Goal: Navigation & Orientation: Find specific page/section

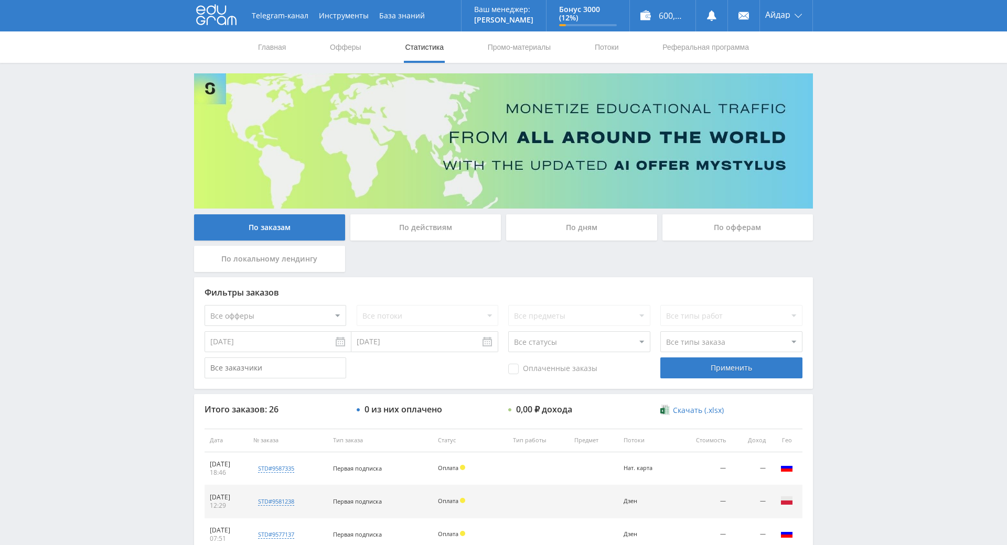
scroll to position [179, 0]
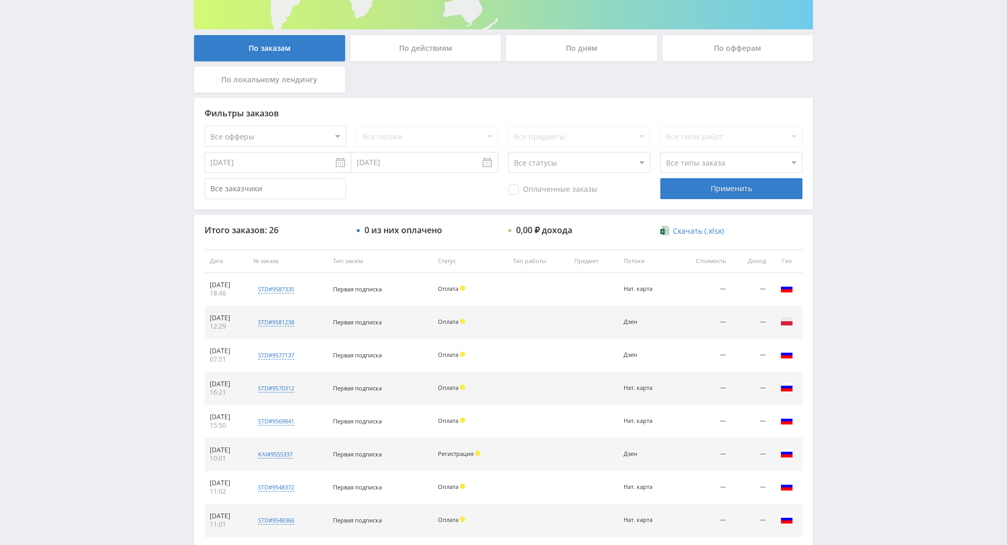
click at [881, 176] on div "Telegram-канал Инструменты База знаний Ваш менеджер: [PERSON_NAME] Online @edug…" at bounding box center [503, 261] width 1007 height 880
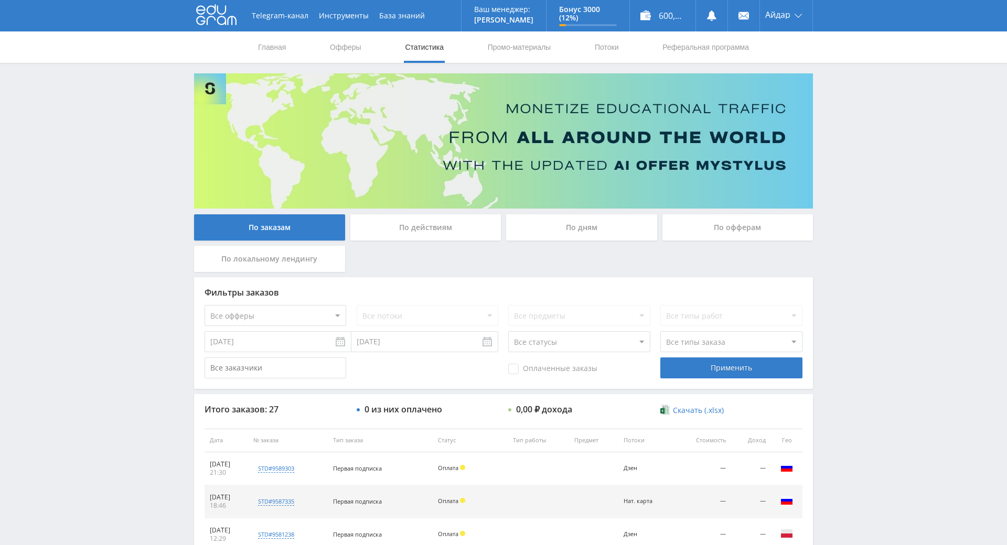
drag, startPoint x: 882, startPoint y: 317, endPoint x: 882, endPoint y: 390, distance: 72.4
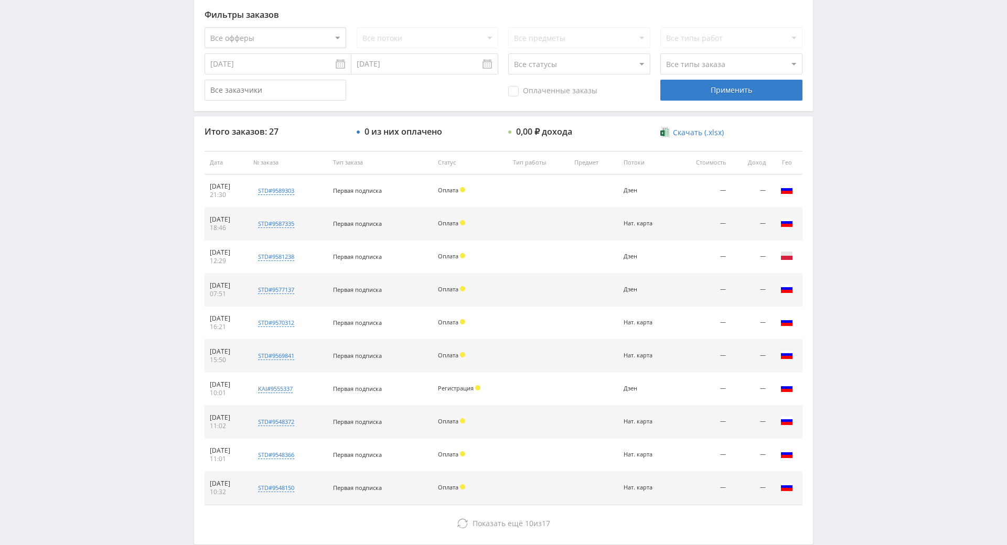
drag, startPoint x: 864, startPoint y: 359, endPoint x: 864, endPoint y: 405, distance: 46.1
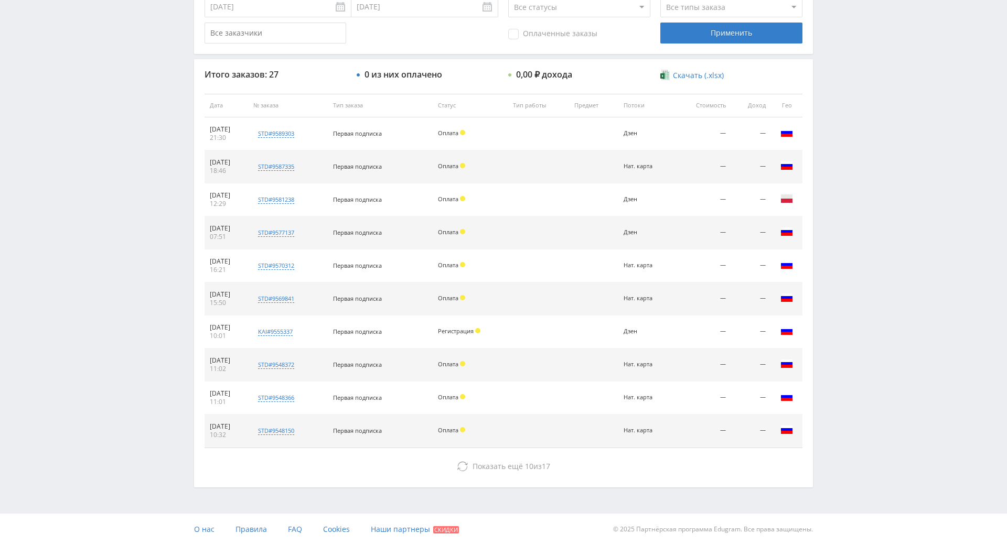
scroll to position [373, 0]
drag, startPoint x: 866, startPoint y: 388, endPoint x: 867, endPoint y: 435, distance: 46.7
drag, startPoint x: 734, startPoint y: 444, endPoint x: 737, endPoint y: 438, distance: 7.0
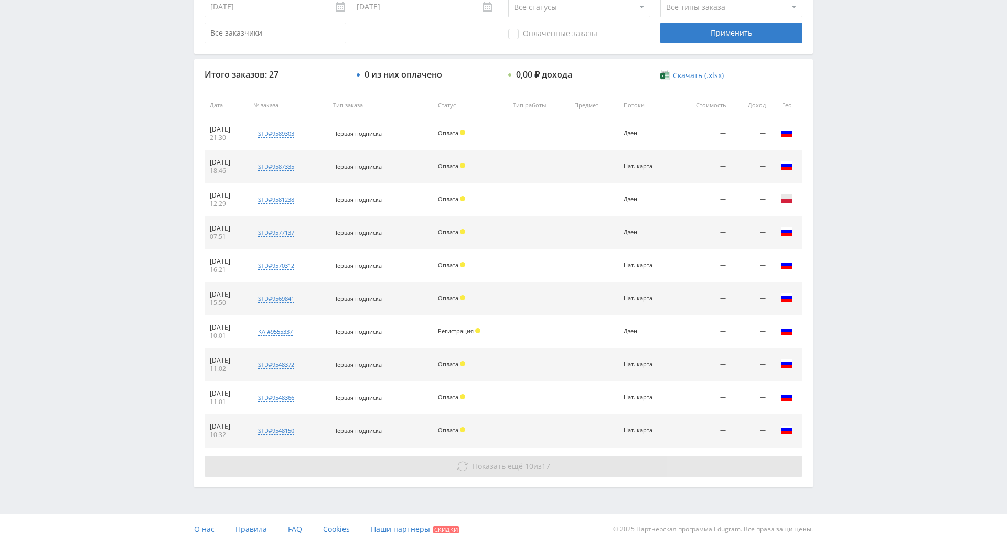
click at [734, 444] on div "Итого заказов: 27 0 из них оплачено 0,00 ₽ дохода Скачать (.xlsx) Дата № заказа…" at bounding box center [503, 273] width 619 height 428
click at [741, 456] on button "Показать ещё 10 из 17" at bounding box center [503, 466] width 598 height 21
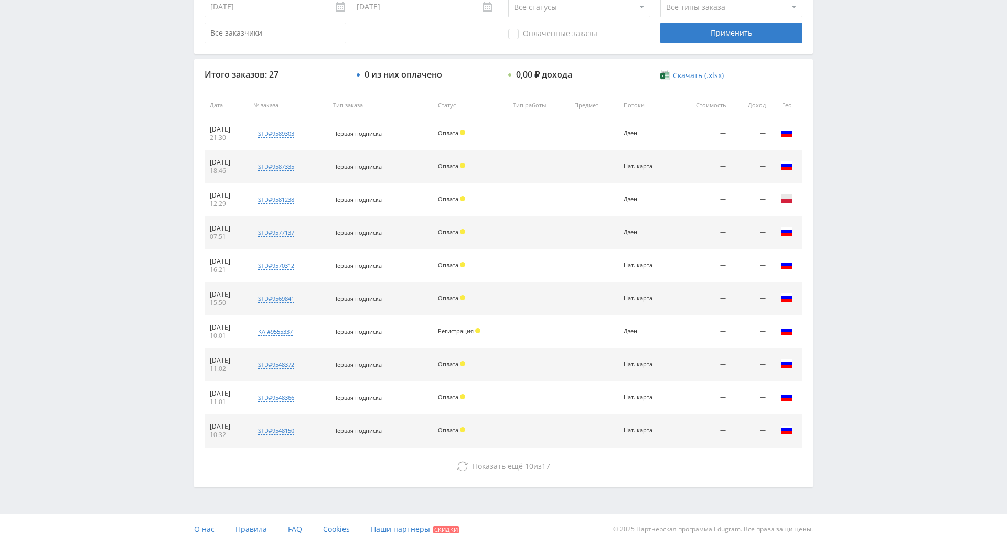
drag, startPoint x: 840, startPoint y: 341, endPoint x: 858, endPoint y: 263, distance: 80.3
click at [858, 263] on div "Telegram-канал Инструменты База знаний Ваш менеджер: [PERSON_NAME] Online @edug…" at bounding box center [503, 105] width 1007 height 880
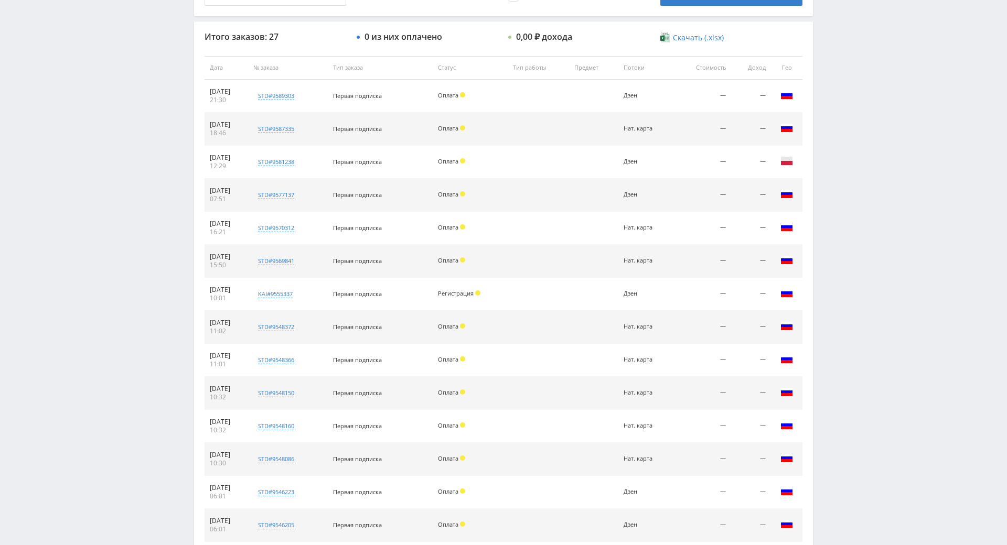
drag, startPoint x: 858, startPoint y: 263, endPoint x: 856, endPoint y: 248, distance: 14.8
click at [856, 248] on div "Telegram-канал Инструменты База знаний Ваш менеджер: [PERSON_NAME] Online @edug…" at bounding box center [503, 232] width 1007 height 1211
click at [863, 218] on div "Telegram-канал Инструменты База знаний Ваш менеджер: [PERSON_NAME] Online @edug…" at bounding box center [503, 232] width 1007 height 1211
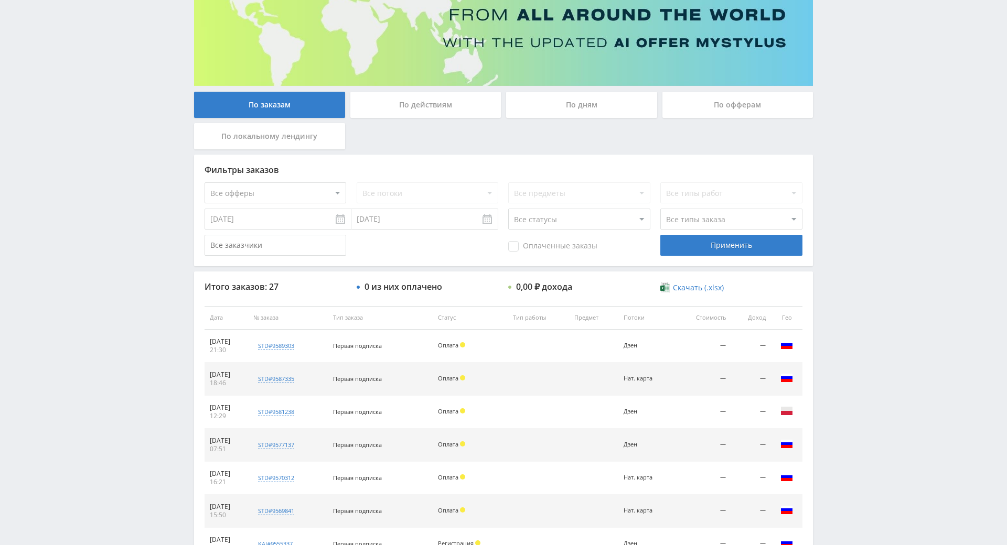
drag, startPoint x: 860, startPoint y: 206, endPoint x: 864, endPoint y: 166, distance: 40.5
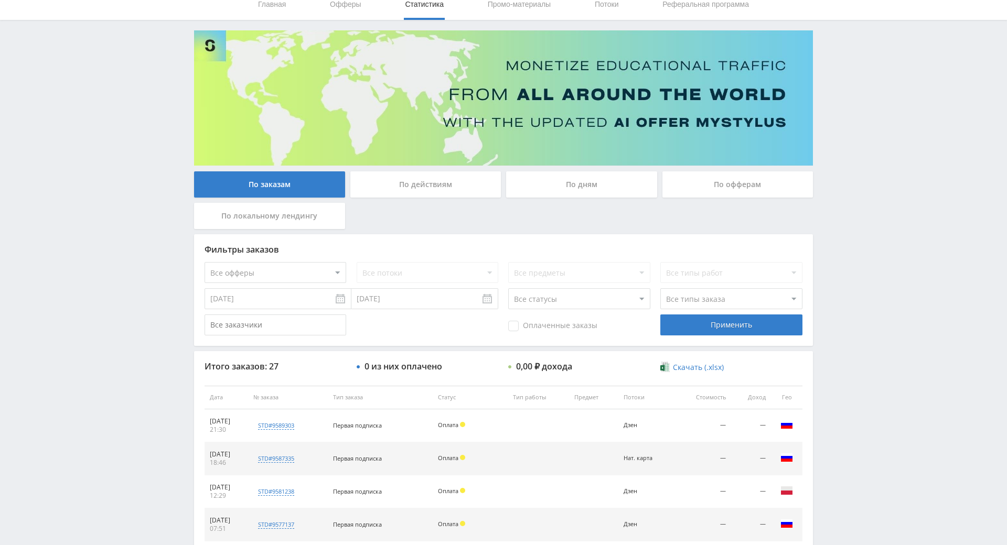
drag, startPoint x: 864, startPoint y: 166, endPoint x: 863, endPoint y: 128, distance: 37.2
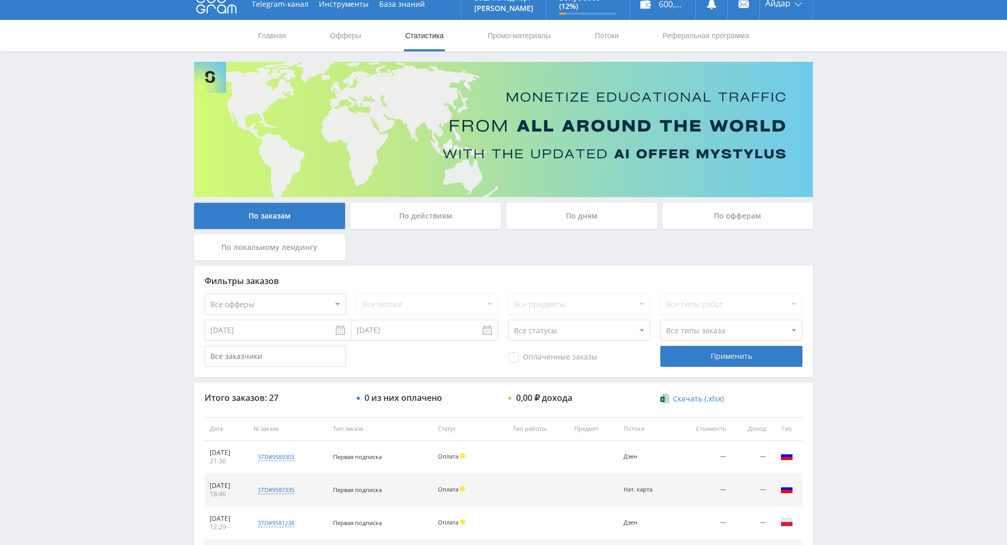
scroll to position [0, 0]
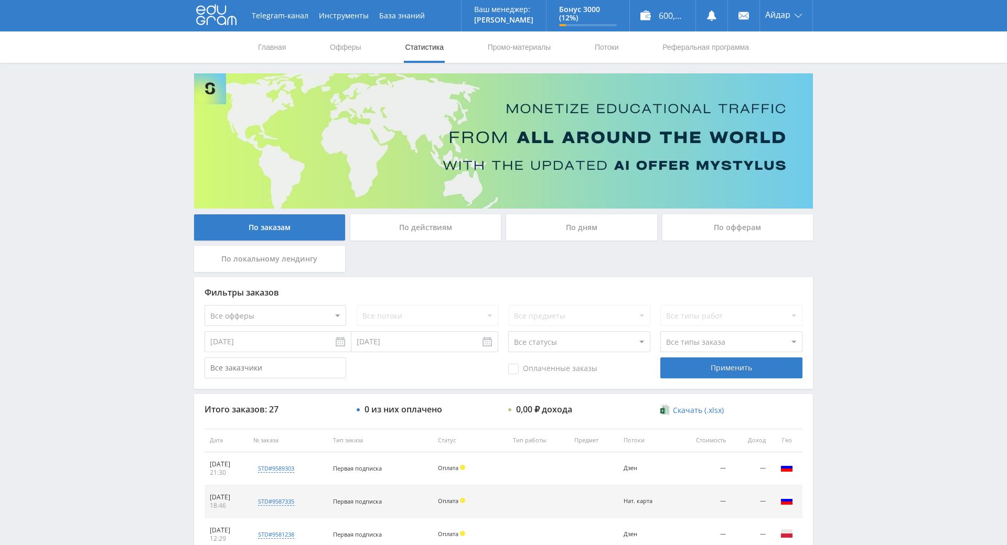
drag, startPoint x: 863, startPoint y: 127, endPoint x: 857, endPoint y: 79, distance: 48.0
drag, startPoint x: 863, startPoint y: 92, endPoint x: 854, endPoint y: 77, distance: 17.2
drag, startPoint x: 854, startPoint y: 77, endPoint x: 809, endPoint y: 64, distance: 47.3
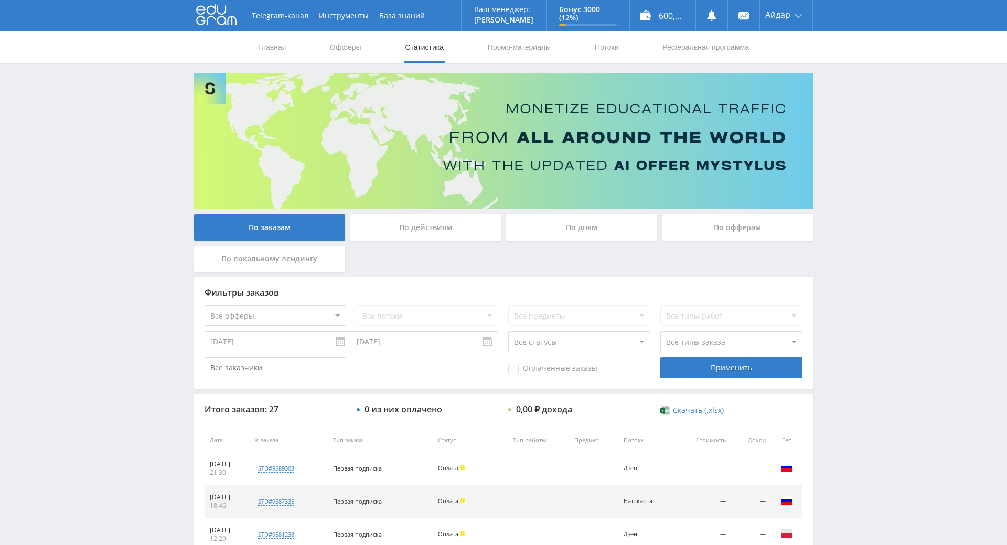
click at [738, 48] on link "Реферальная программа" at bounding box center [705, 46] width 89 height 31
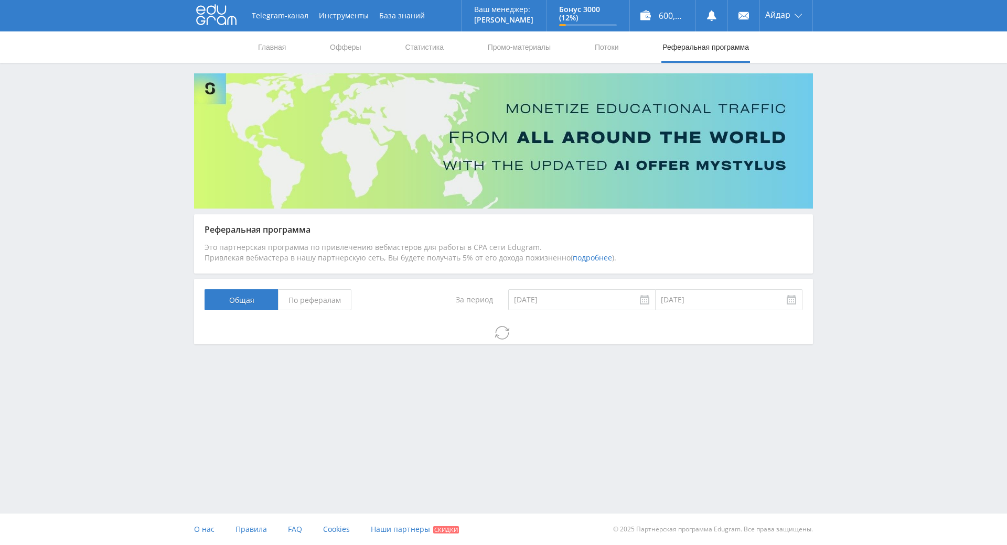
drag, startPoint x: 857, startPoint y: 231, endPoint x: 853, endPoint y: 185, distance: 46.9
click at [853, 185] on div "Telegram-канал Инструменты База знаний Ваш менеджер: [PERSON_NAME] Online @edug…" at bounding box center [503, 200] width 1007 height 400
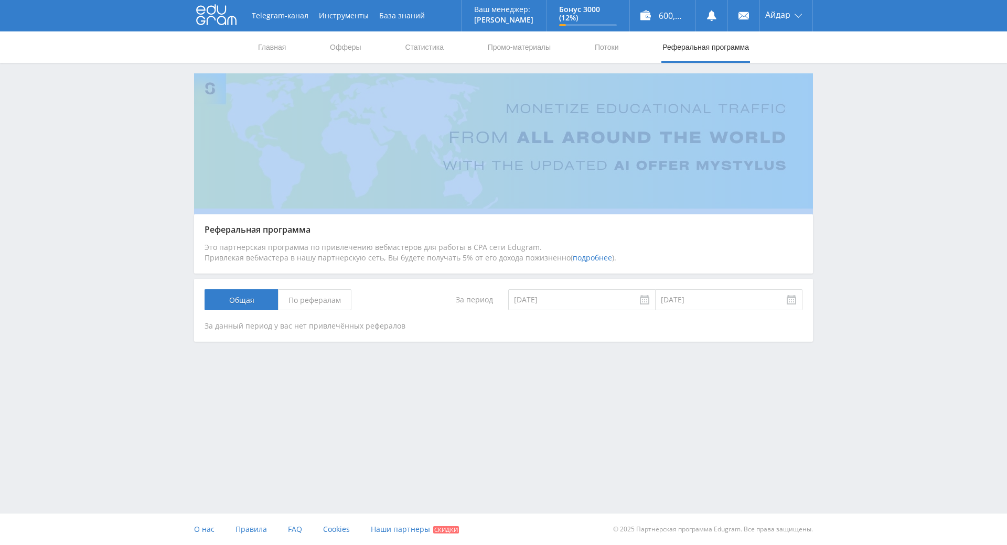
click at [852, 188] on div "Telegram-канал Инструменты База знаний Ваш менеджер: [PERSON_NAME] Online @edug…" at bounding box center [503, 200] width 1007 height 400
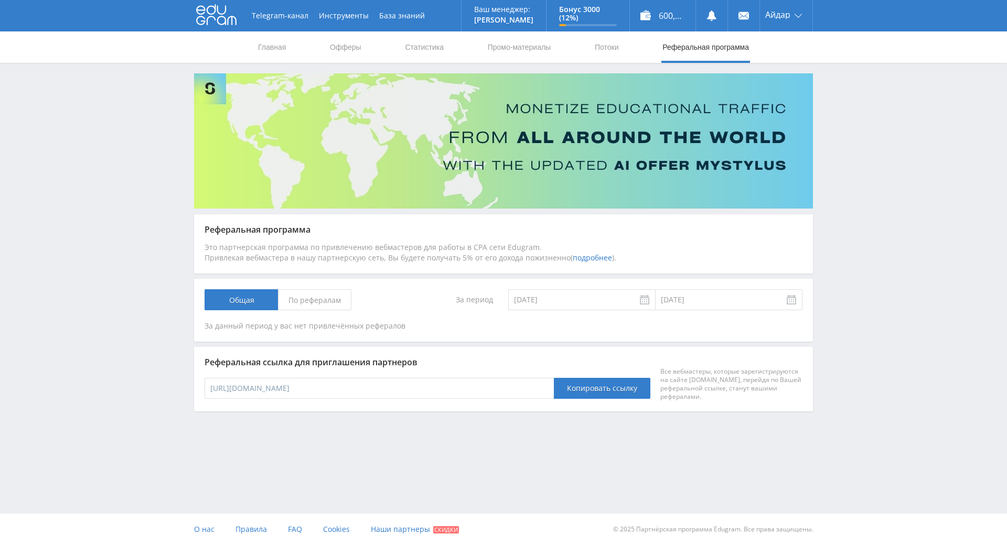
click at [851, 162] on div "Telegram-канал Инструменты База знаний Ваш менеджер: [PERSON_NAME] Online @edug…" at bounding box center [503, 234] width 1007 height 469
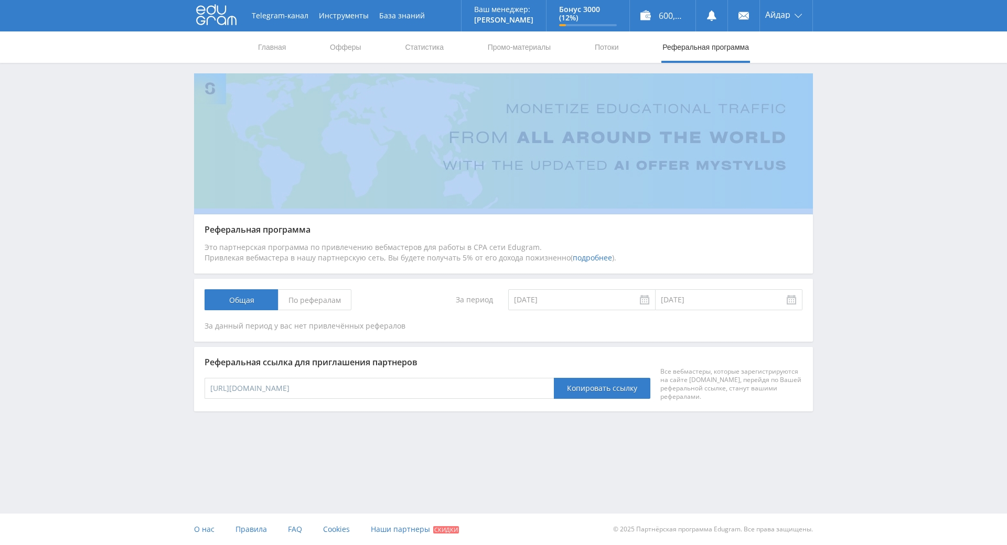
click at [851, 167] on div "Telegram-канал Инструменты База знаний Ваш менеджер: [PERSON_NAME] Online @edug…" at bounding box center [503, 234] width 1007 height 469
click at [850, 153] on div "Telegram-канал Инструменты База знаний Ваш менеджер: [PERSON_NAME] Online @edug…" at bounding box center [503, 234] width 1007 height 469
click at [850, 177] on div "Telegram-канал Инструменты База знаний Ваш менеджер: [PERSON_NAME] Online @edug…" at bounding box center [503, 234] width 1007 height 469
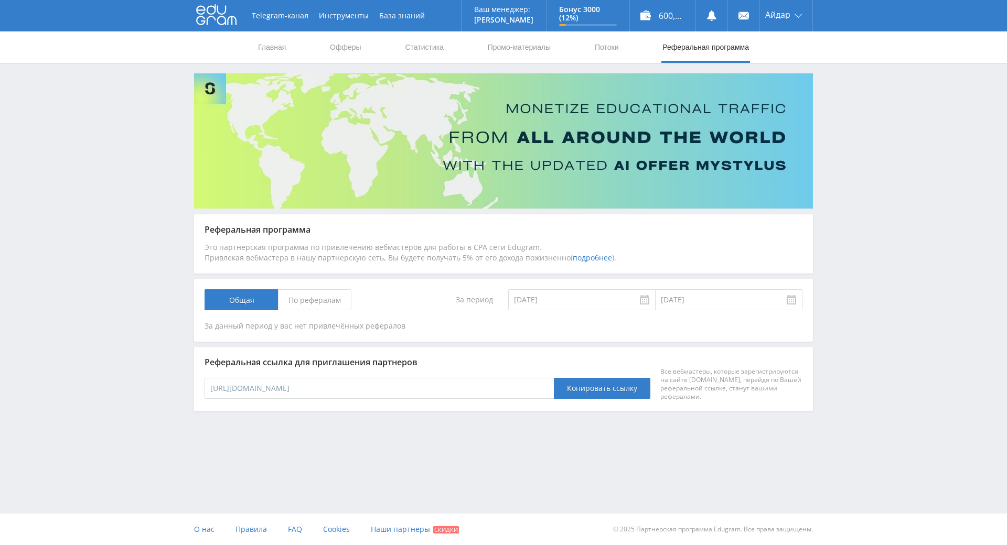
click at [852, 154] on div "Telegram-канал Инструменты База знаний Ваш менеджер: [PERSON_NAME] Online @edug…" at bounding box center [503, 234] width 1007 height 469
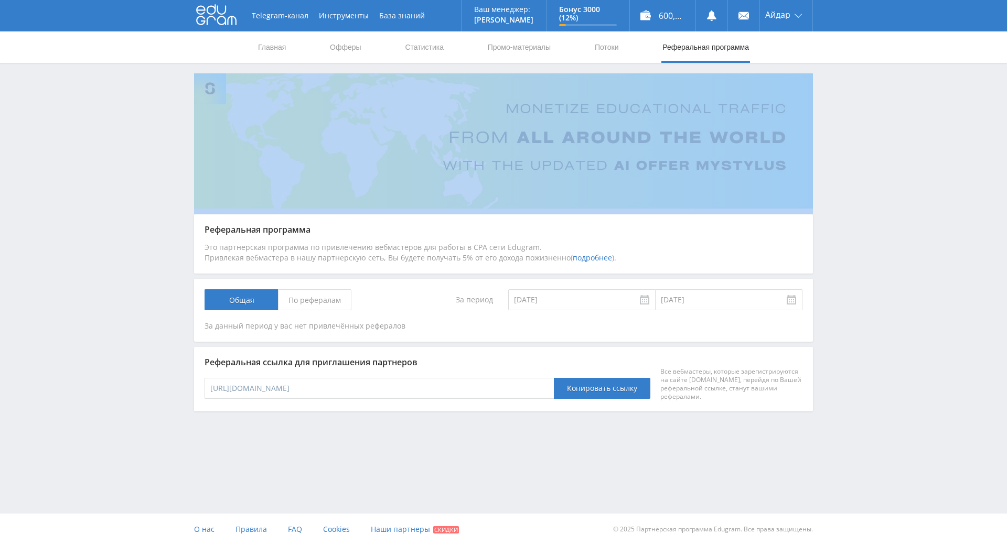
click at [852, 156] on div "Telegram-канал Инструменты База знаний Ваш менеджер: [PERSON_NAME] Online @edug…" at bounding box center [503, 234] width 1007 height 469
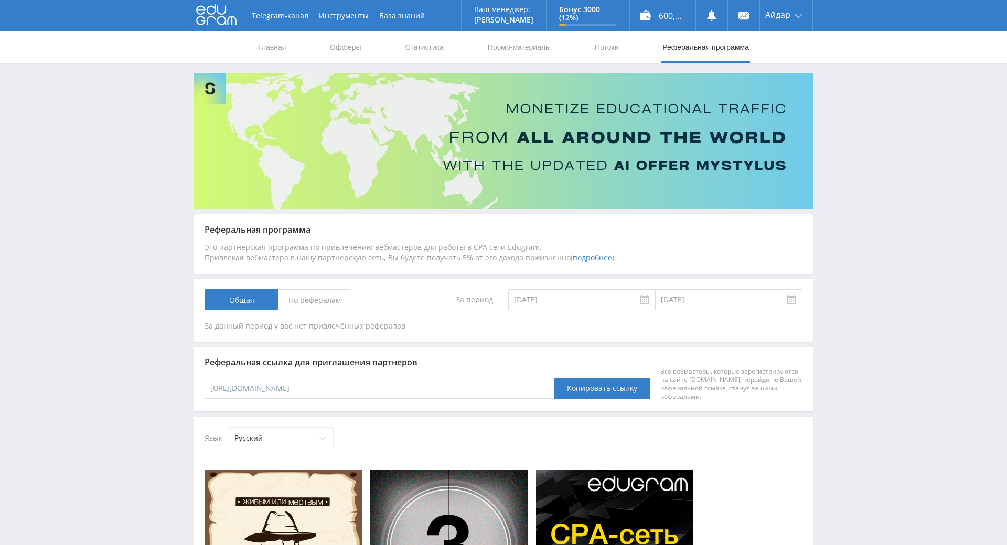
click at [853, 143] on div "Telegram-канал Инструменты База знаний Ваш менеджер: [PERSON_NAME] Online @edug…" at bounding box center [503, 508] width 1007 height 1017
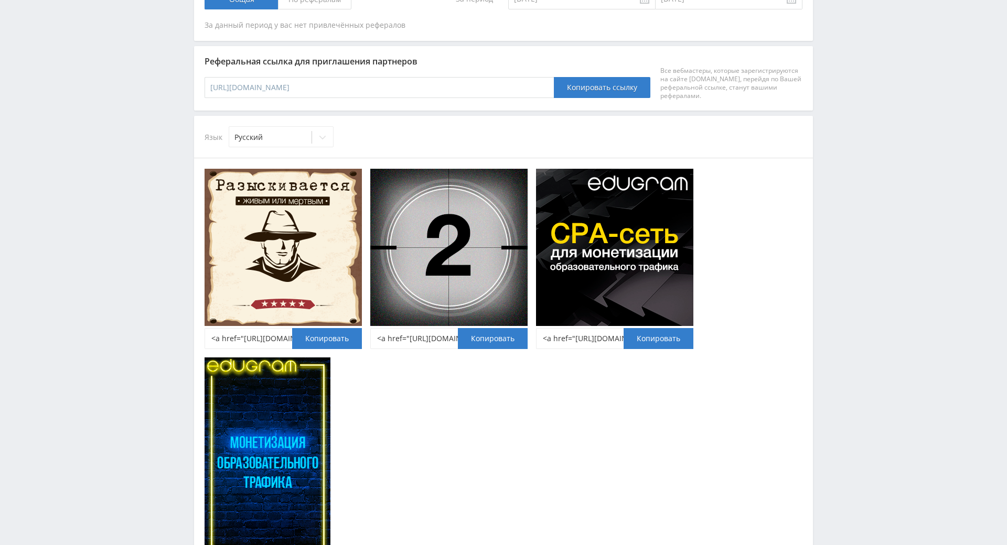
drag, startPoint x: 855, startPoint y: 155, endPoint x: 856, endPoint y: 170, distance: 15.7
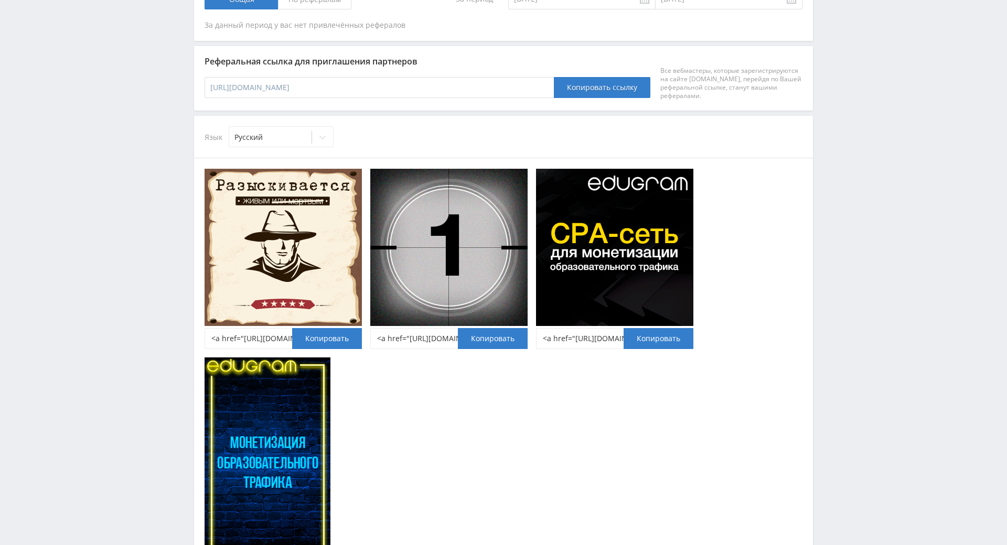
scroll to position [303, 0]
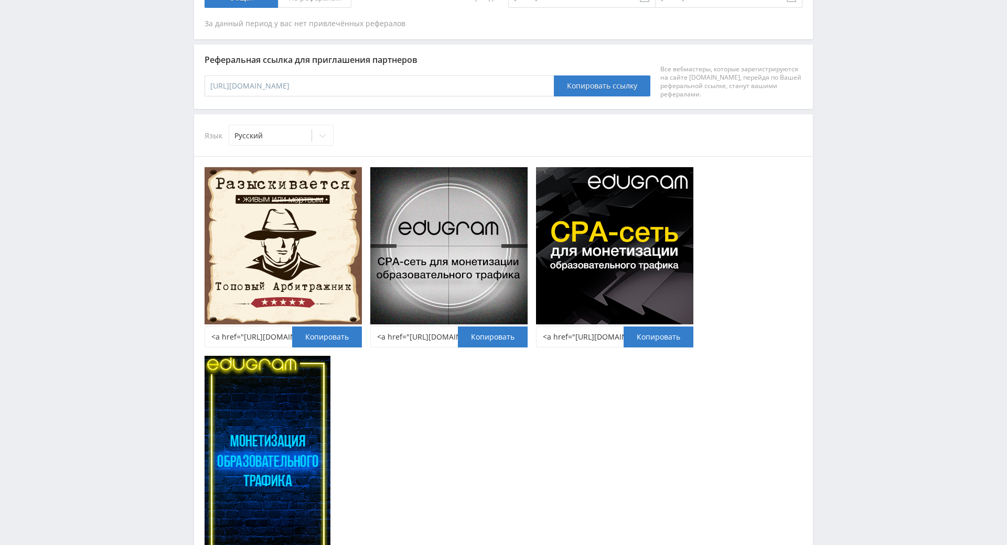
click at [854, 133] on div "Telegram-канал Инструменты База знаний Ваш менеджер: [PERSON_NAME] Online @edug…" at bounding box center [503, 205] width 1007 height 1017
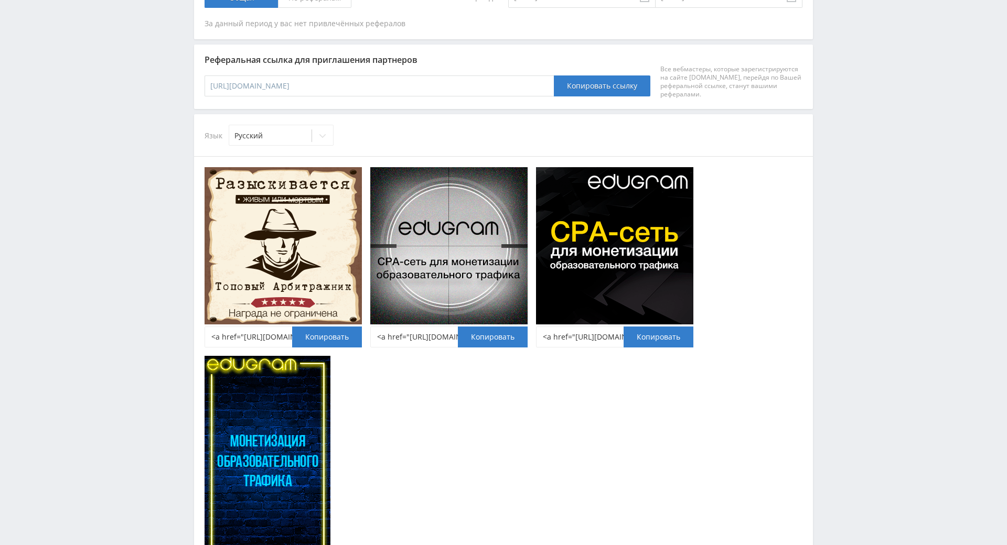
click at [858, 146] on div "Telegram-канал Инструменты База знаний Ваш менеджер: [PERSON_NAME] Online @edug…" at bounding box center [503, 205] width 1007 height 1017
drag, startPoint x: 858, startPoint y: 146, endPoint x: 854, endPoint y: 127, distance: 19.8
click at [853, 122] on div "Telegram-канал Инструменты База знаний Ваш менеджер: [PERSON_NAME] Online @edug…" at bounding box center [503, 205] width 1007 height 1017
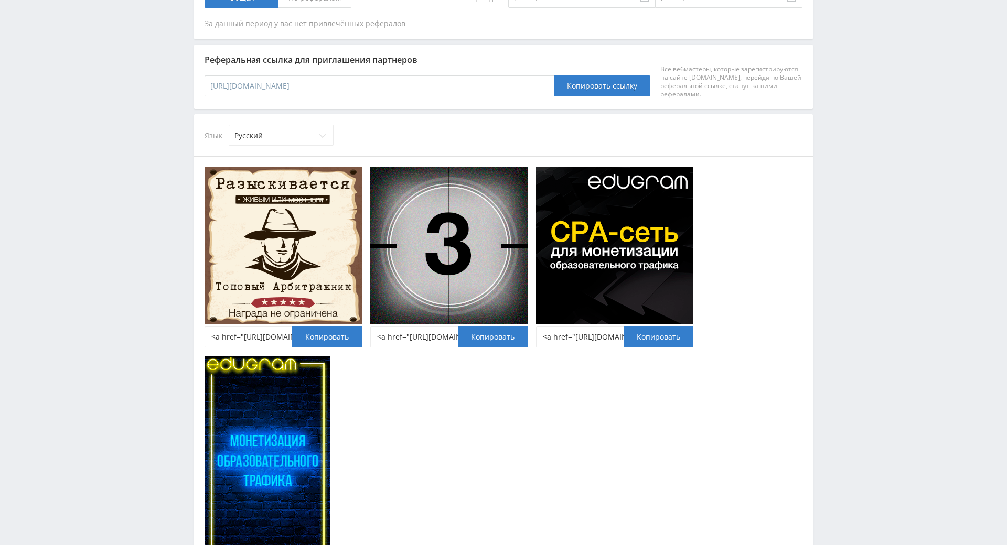
click at [853, 125] on div "Telegram-канал Инструменты База знаний Ваш менеджер: [PERSON_NAME] Online @edug…" at bounding box center [503, 205] width 1007 height 1017
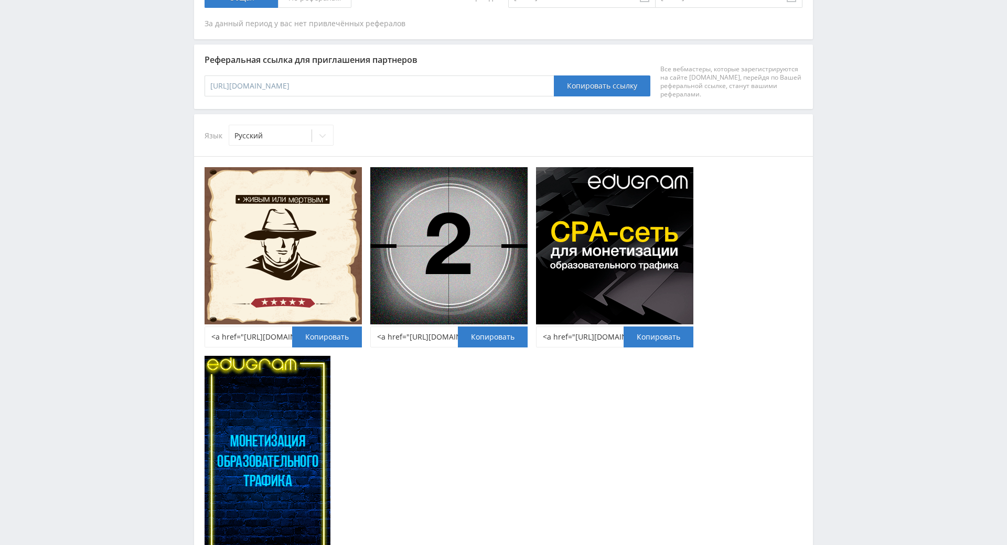
click at [850, 111] on div "Telegram-канал Инструменты База знаний Ваш менеджер: [PERSON_NAME] Online @edug…" at bounding box center [503, 205] width 1007 height 1017
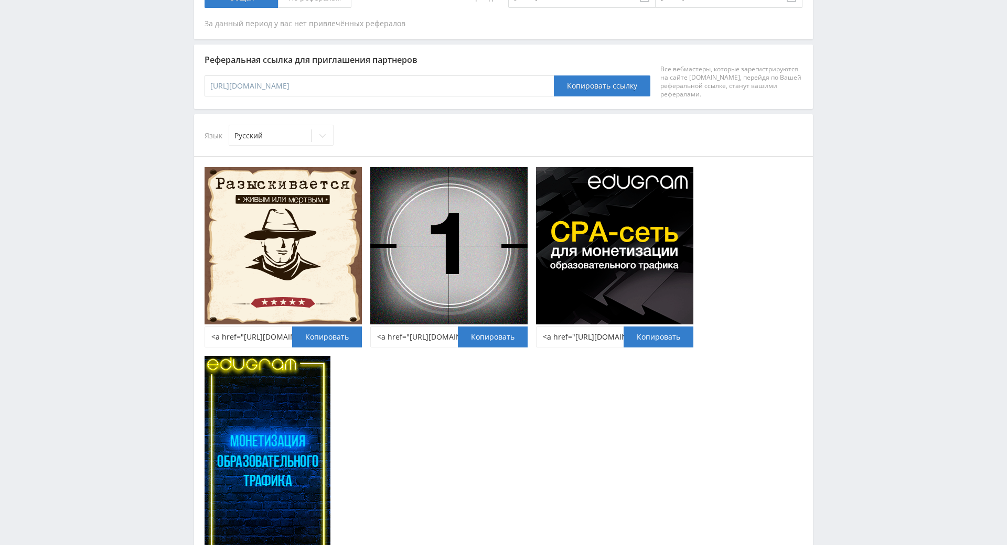
click at [849, 100] on div "Telegram-канал Инструменты База знаний Ваш менеджер: [PERSON_NAME] Online @edug…" at bounding box center [503, 205] width 1007 height 1017
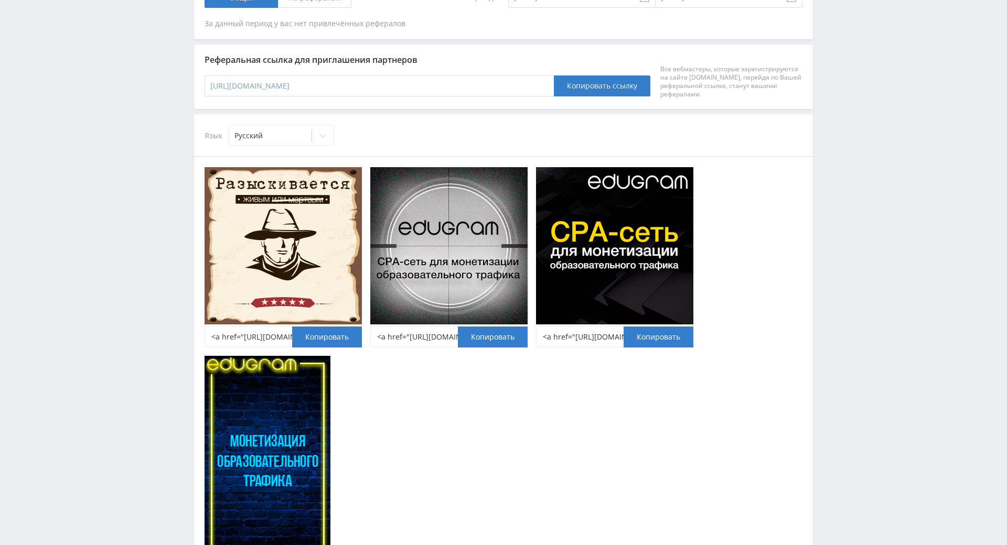
click at [839, 168] on div "Telegram-канал Инструменты База знаний Ваш менеджер: [PERSON_NAME] Online @edug…" at bounding box center [503, 205] width 1007 height 1017
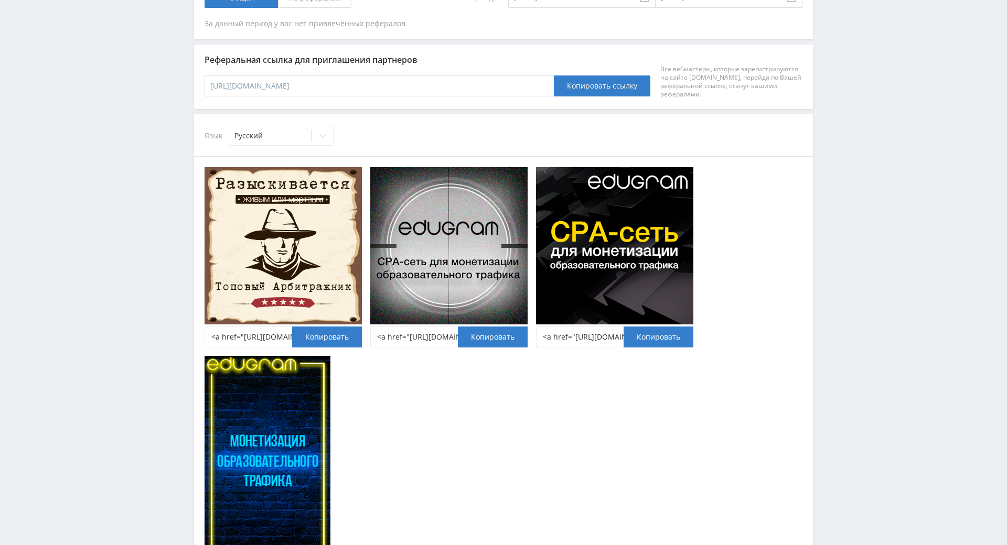
click at [849, 125] on div "Telegram-канал Инструменты База знаний Ваш менеджер: [PERSON_NAME] Online @edug…" at bounding box center [503, 205] width 1007 height 1017
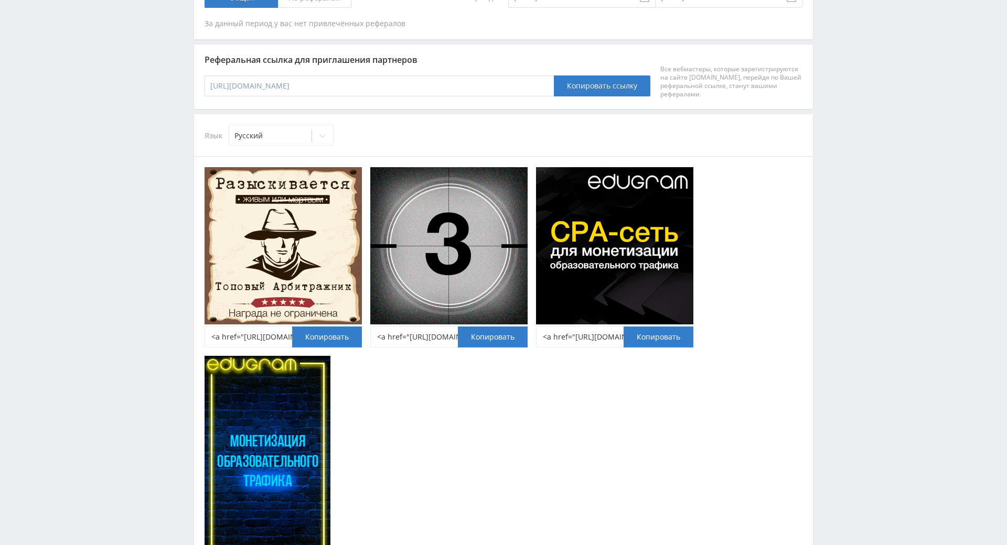
click at [847, 109] on div "Telegram-канал Инструменты База знаний Ваш менеджер: [PERSON_NAME] Online @edug…" at bounding box center [503, 205] width 1007 height 1017
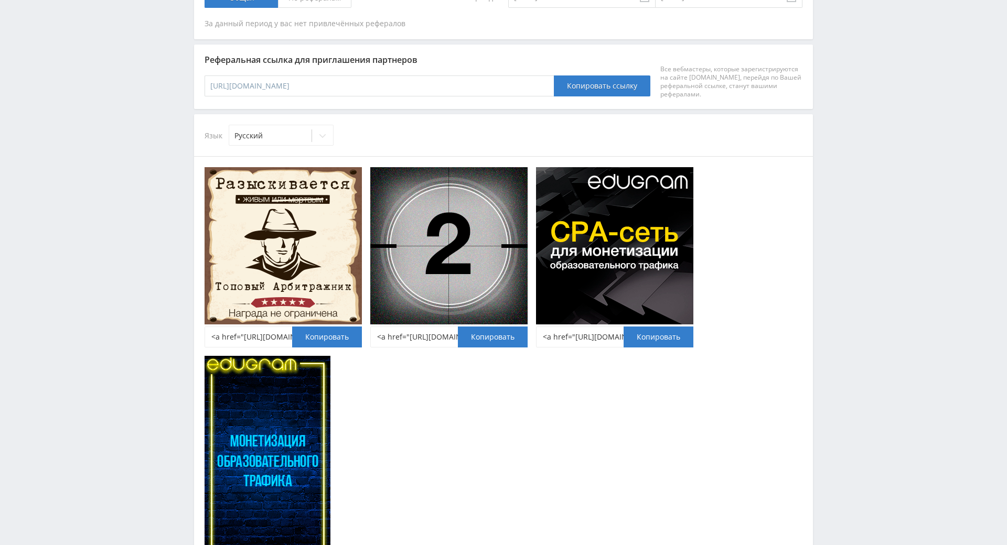
drag, startPoint x: 847, startPoint y: 109, endPoint x: 846, endPoint y: 121, distance: 12.1
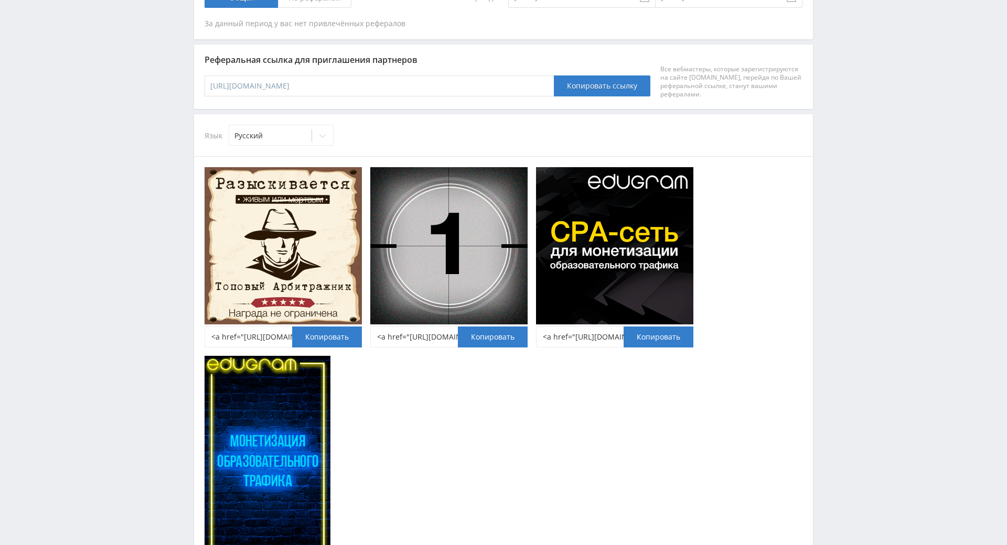
click at [846, 121] on div "Telegram-канал Инструменты База знаний Ваш менеджер: [PERSON_NAME] Online @edug…" at bounding box center [503, 205] width 1007 height 1017
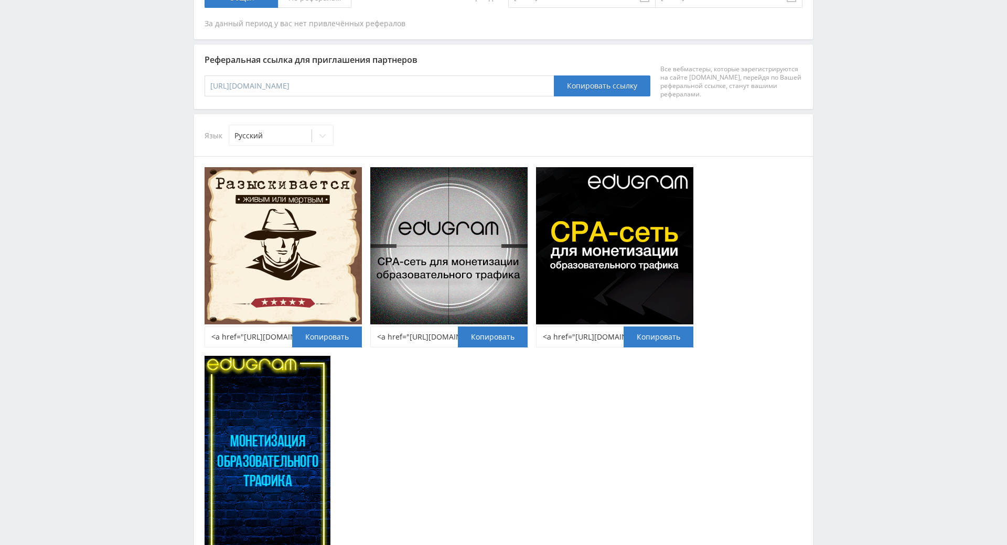
click at [846, 121] on div "Telegram-канал Инструменты База знаний Ваш менеджер: [PERSON_NAME] Online @edug…" at bounding box center [503, 205] width 1007 height 1017
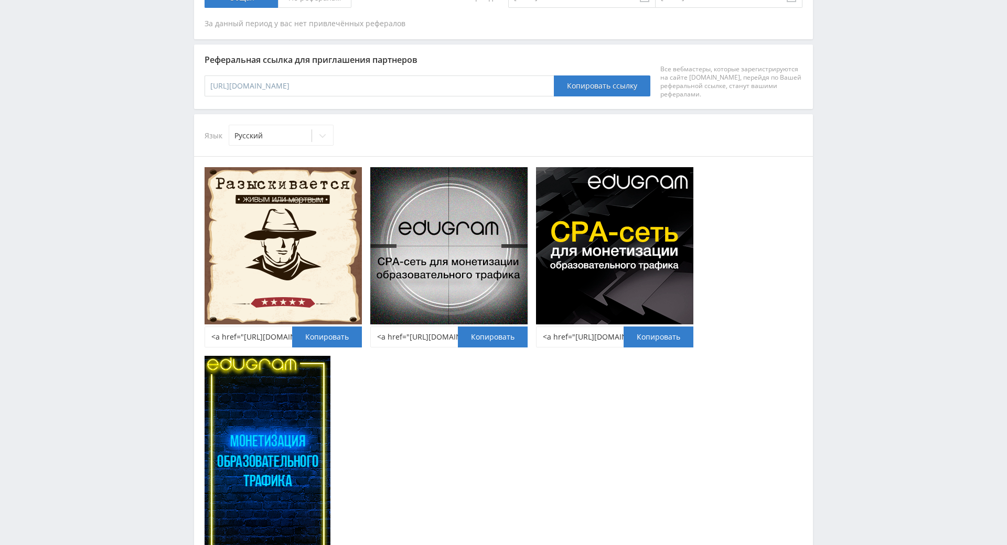
click at [846, 121] on div "Telegram-канал Инструменты База знаний Ваш менеджер: [PERSON_NAME] Online @edug…" at bounding box center [503, 205] width 1007 height 1017
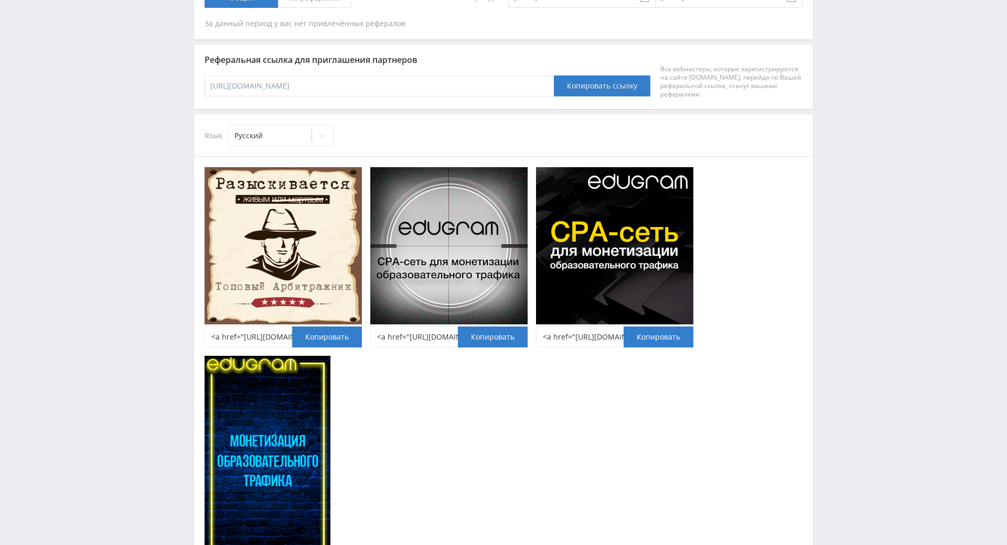
click at [843, 112] on div "Telegram-канал Инструменты База знаний Ваш менеджер: [PERSON_NAME] Online @edug…" at bounding box center [503, 205] width 1007 height 1017
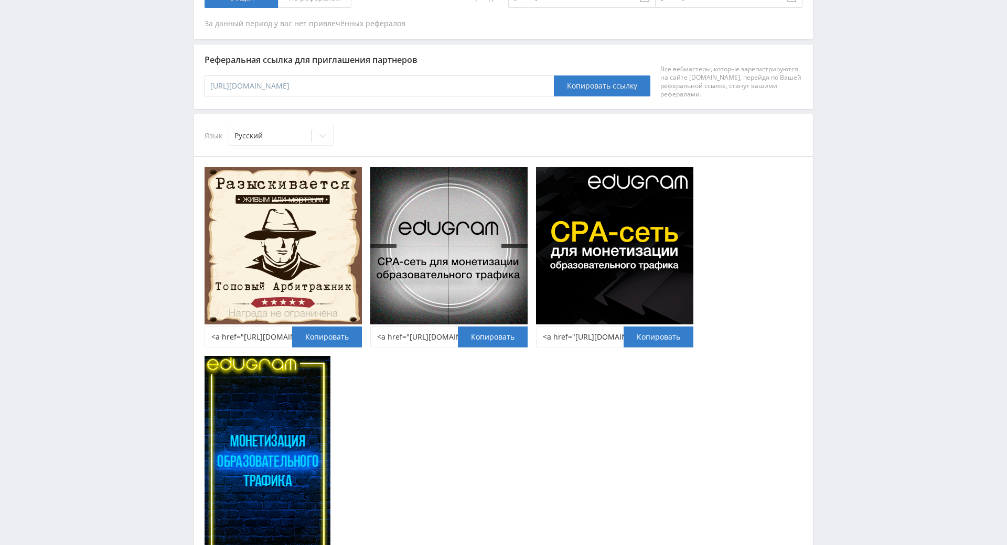
click at [842, 112] on div "Telegram-канал Инструменты База знаний Ваш менеджер: [PERSON_NAME] Online @edug…" at bounding box center [503, 205] width 1007 height 1017
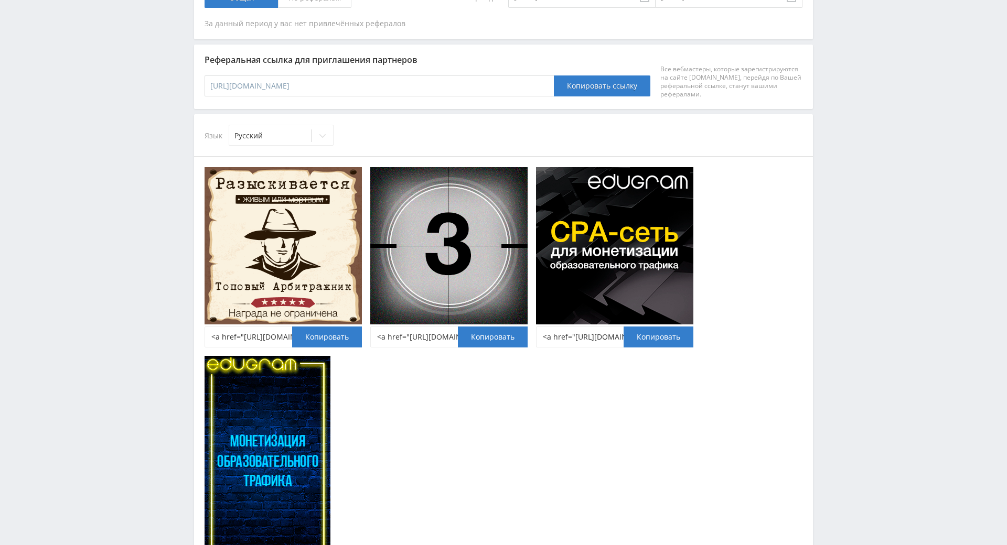
drag, startPoint x: 842, startPoint y: 112, endPoint x: 837, endPoint y: 107, distance: 6.3
click at [837, 107] on div "Telegram-канал Инструменты База знаний Ваш менеджер: [PERSON_NAME] Online @edug…" at bounding box center [503, 205] width 1007 height 1017
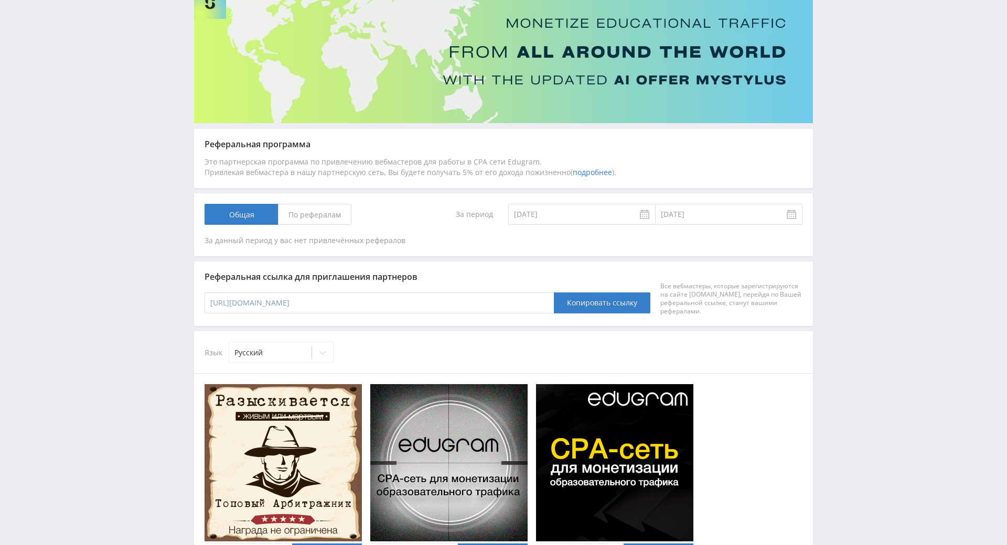
drag, startPoint x: 836, startPoint y: 107, endPoint x: 835, endPoint y: 64, distance: 43.5
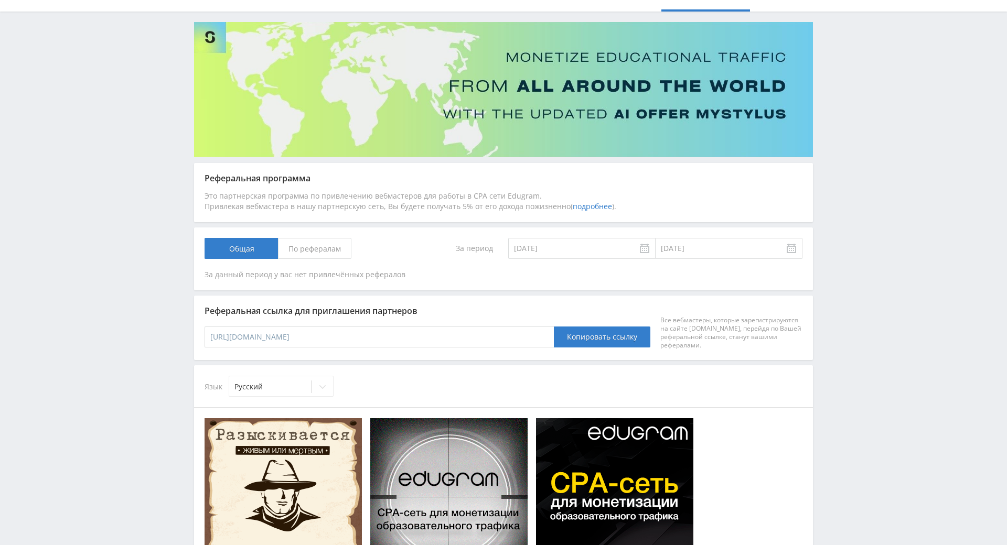
click at [852, 83] on div "Telegram-канал Инструменты База знаний Ваш менеджер: [PERSON_NAME] Online @edug…" at bounding box center [503, 457] width 1007 height 1017
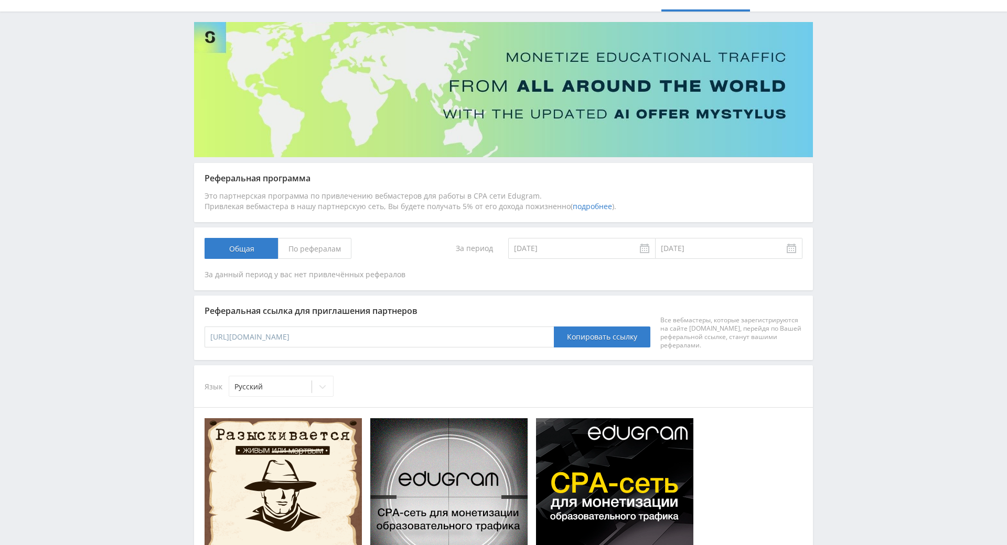
drag, startPoint x: 852, startPoint y: 83, endPoint x: 847, endPoint y: 68, distance: 16.4
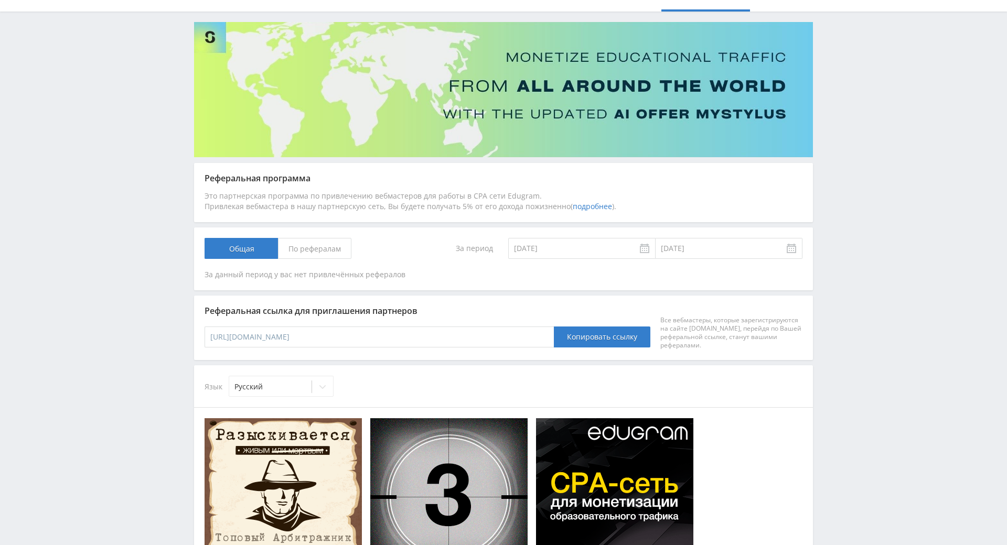
click at [847, 68] on div "Telegram-канал Инструменты База знаний Ваш менеджер: [PERSON_NAME] Online @edug…" at bounding box center [503, 457] width 1007 height 1017
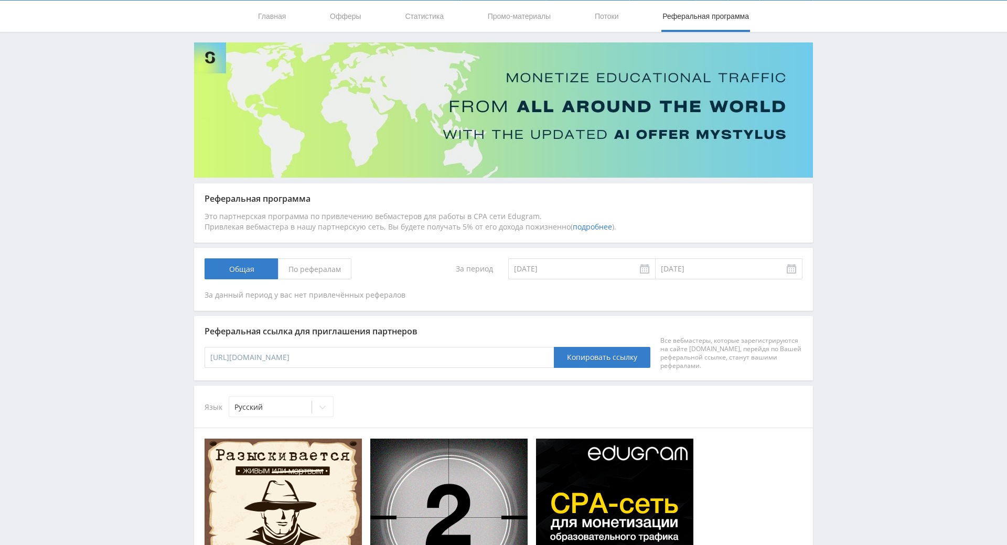
scroll to position [14, 0]
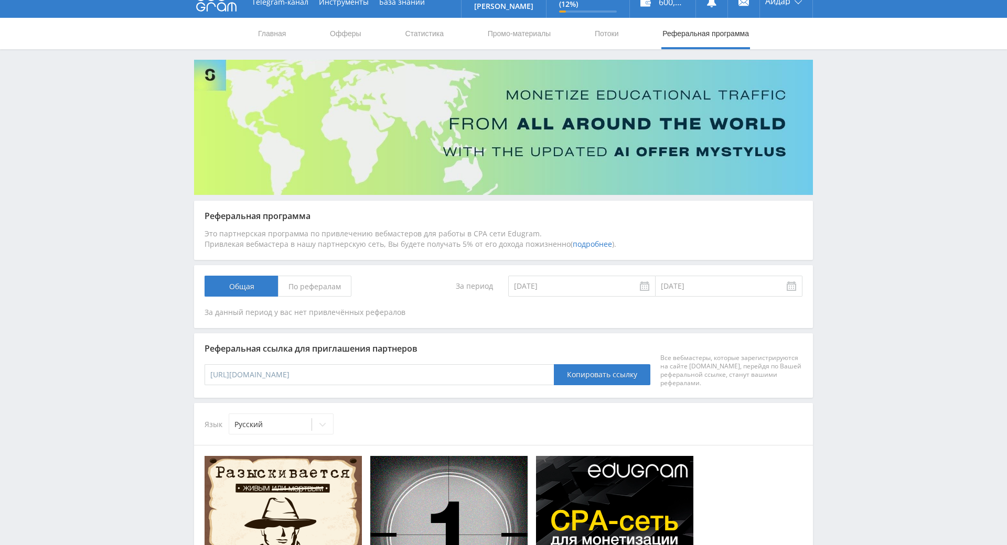
drag, startPoint x: 848, startPoint y: 77, endPoint x: 843, endPoint y: 66, distance: 12.4
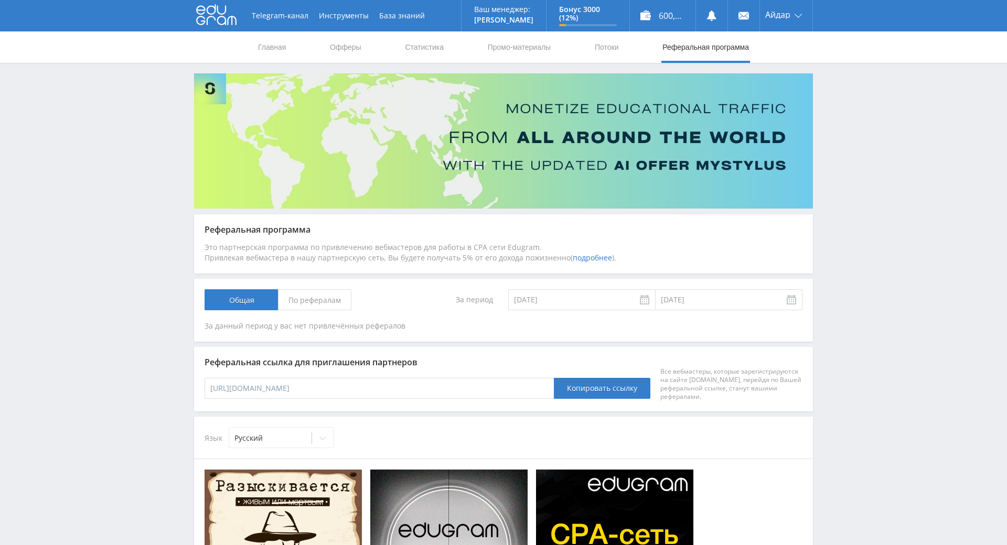
click at [842, 71] on div "Telegram-канал Инструменты База знаний Ваш менеджер: [PERSON_NAME] Online @edug…" at bounding box center [503, 508] width 1007 height 1017
click at [829, 64] on div "Telegram-канал Инструменты База знаний Ваш менеджер: [PERSON_NAME] Online @edug…" at bounding box center [503, 508] width 1007 height 1017
drag, startPoint x: 820, startPoint y: 56, endPoint x: 812, endPoint y: 51, distance: 8.7
click at [812, 51] on div "Главная Офферы Статистика Промо-материалы Потоки Реферальная программа" at bounding box center [503, 46] width 1007 height 31
